Goal: Find specific page/section: Find specific page/section

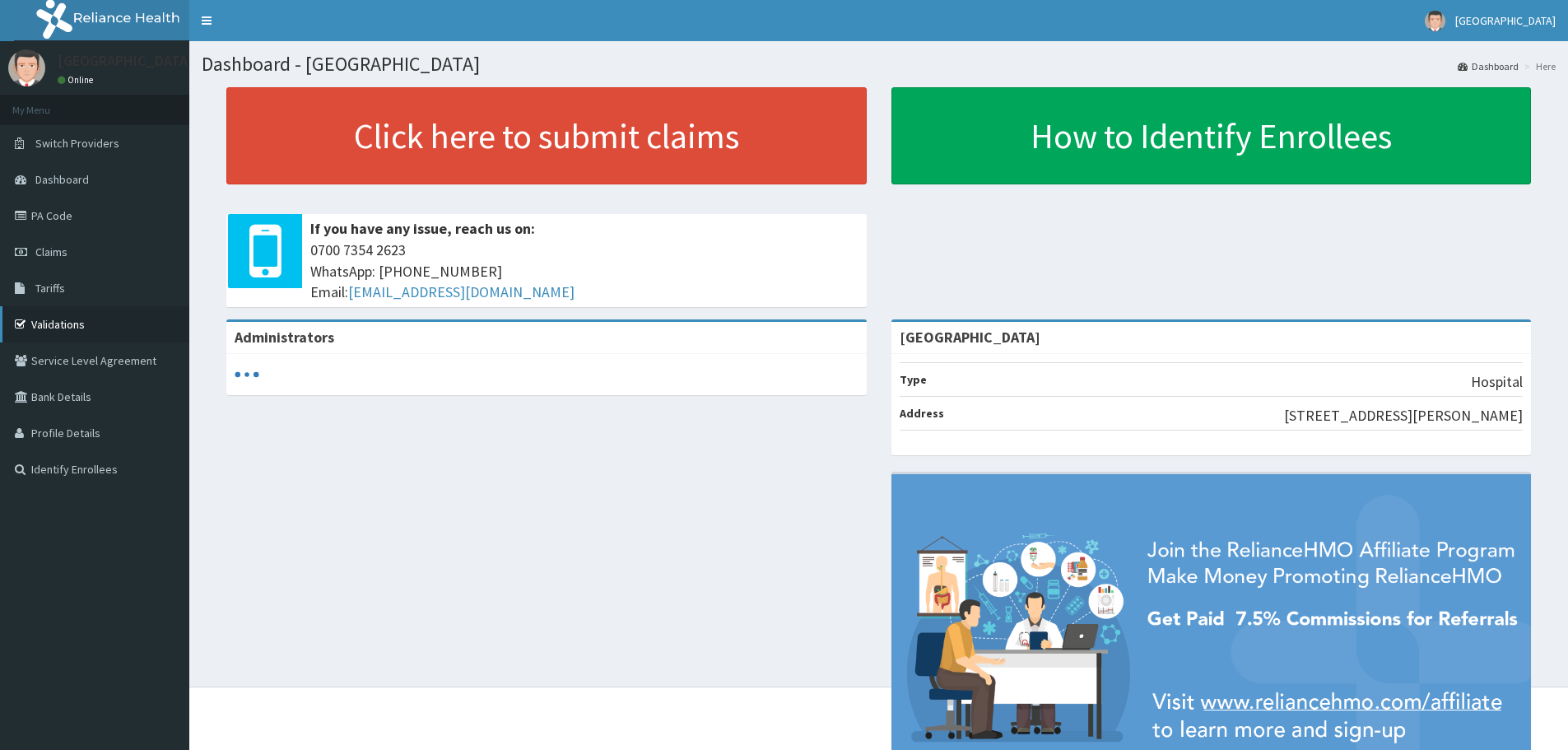
click at [80, 333] on link "Validations" at bounding box center [94, 324] width 189 height 36
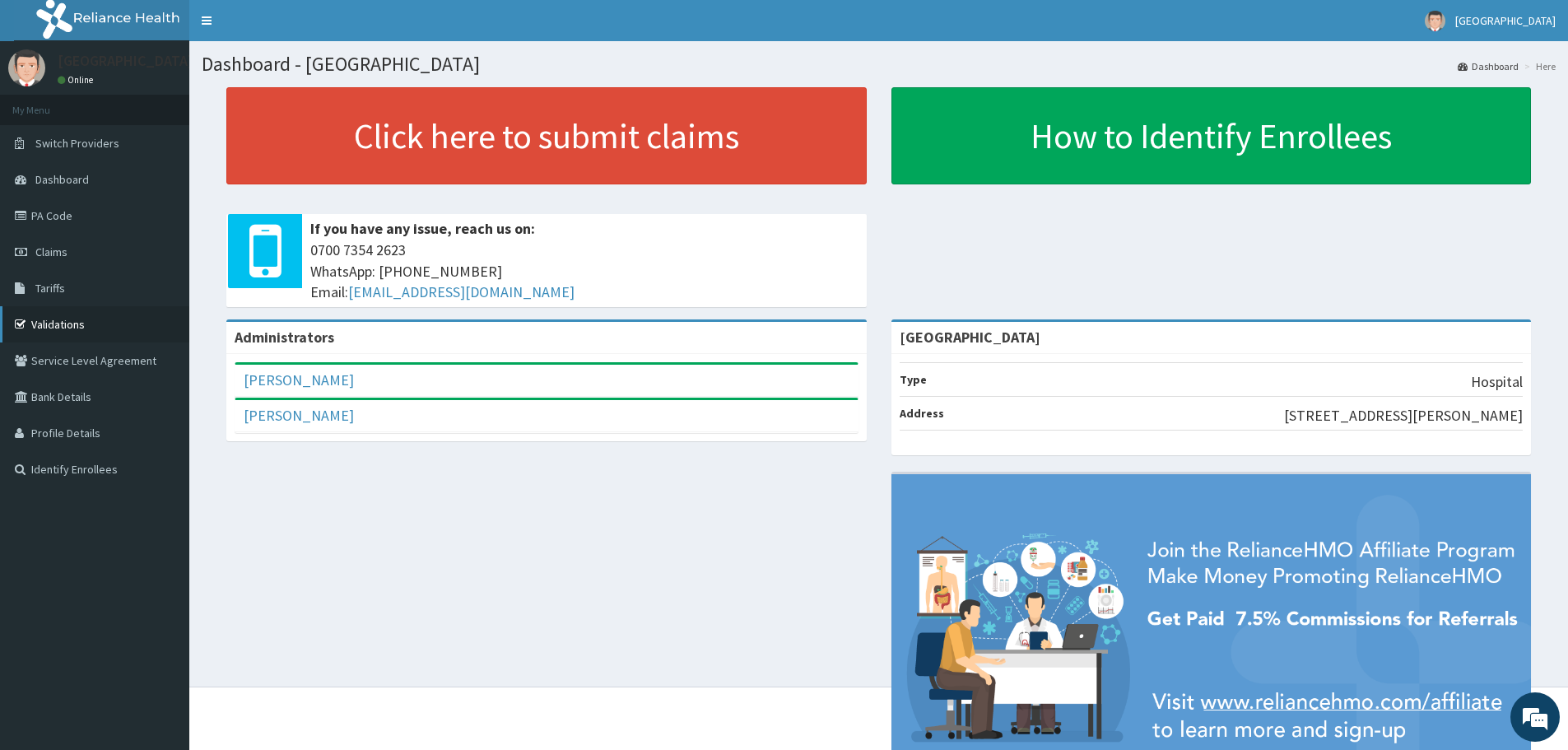
click at [75, 328] on link "Validations" at bounding box center [94, 324] width 189 height 36
